Goal: Task Accomplishment & Management: Use online tool/utility

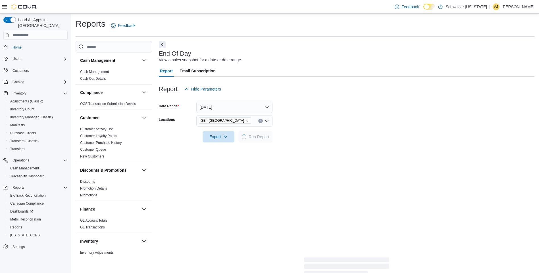
scroll to position [65, 0]
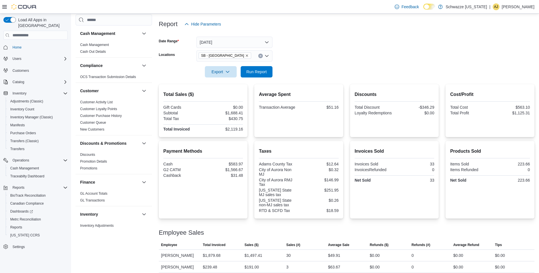
drag, startPoint x: 317, startPoint y: 76, endPoint x: 316, endPoint y: 74, distance: 3.1
click at [317, 76] on form "Date Range [DATE] Locations SB - Aurora Export Run Report" at bounding box center [346, 54] width 375 height 48
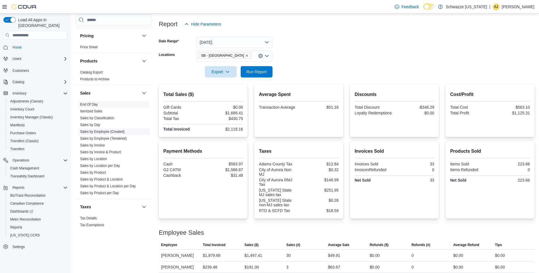
scroll to position [341, 0]
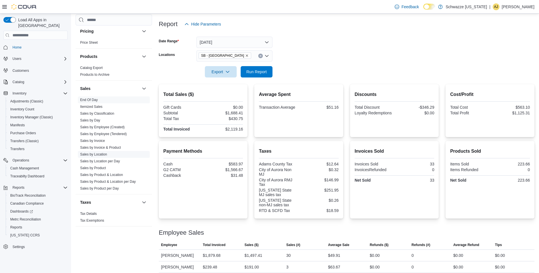
click at [95, 153] on link "Sales by Location" at bounding box center [93, 154] width 27 height 4
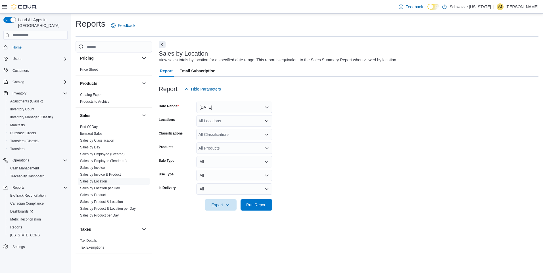
click at [243, 120] on div "All Locations" at bounding box center [234, 120] width 76 height 11
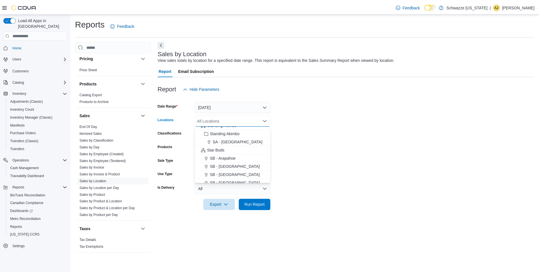
scroll to position [57, 0]
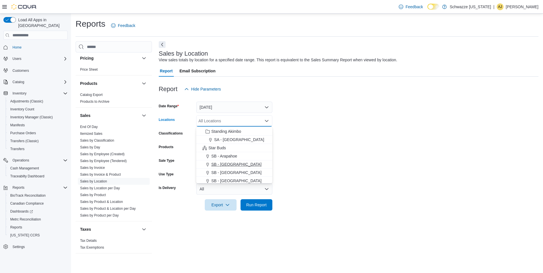
click at [231, 164] on span "SB - [GEOGRAPHIC_DATA]" at bounding box center [236, 165] width 50 height 6
click at [227, 110] on button "[DATE]" at bounding box center [234, 107] width 76 height 11
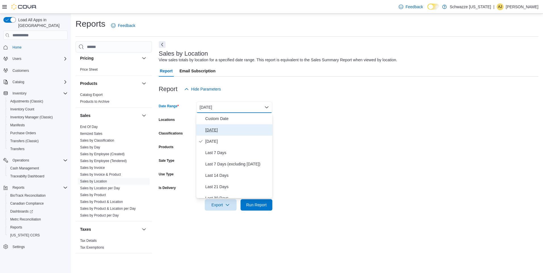
click at [224, 134] on button "[DATE]" at bounding box center [234, 129] width 76 height 11
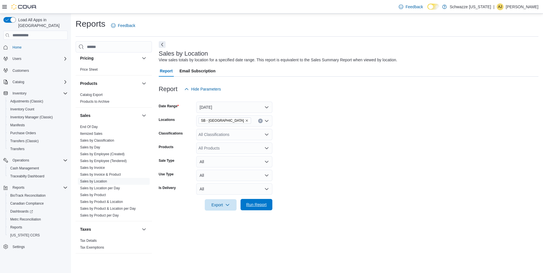
click at [253, 202] on span "Run Report" at bounding box center [256, 204] width 25 height 11
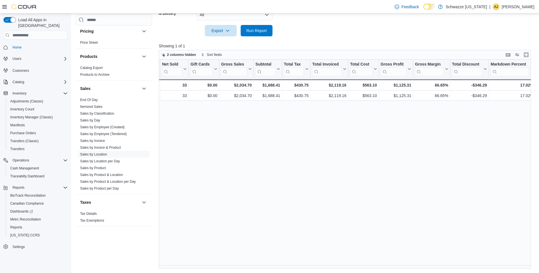
scroll to position [0, 108]
